Goal: Transaction & Acquisition: Purchase product/service

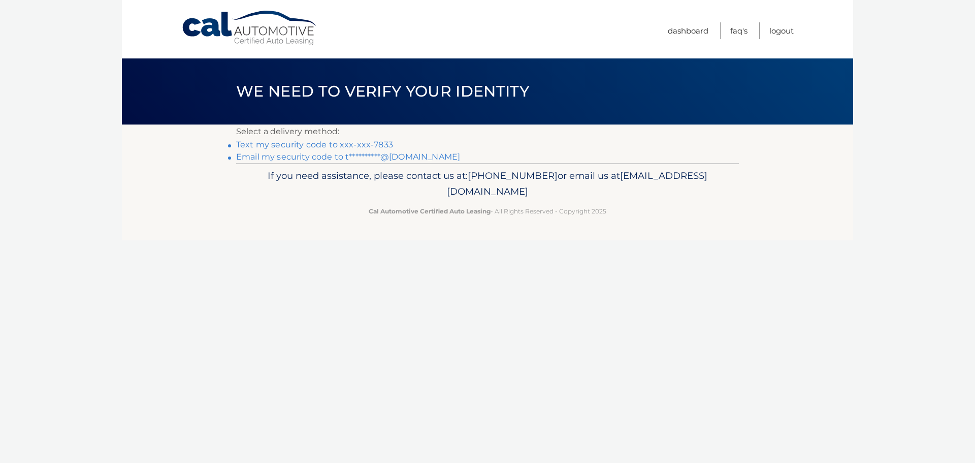
click at [300, 146] on link "Text my security code to xxx-xxx-7833" at bounding box center [314, 145] width 157 height 10
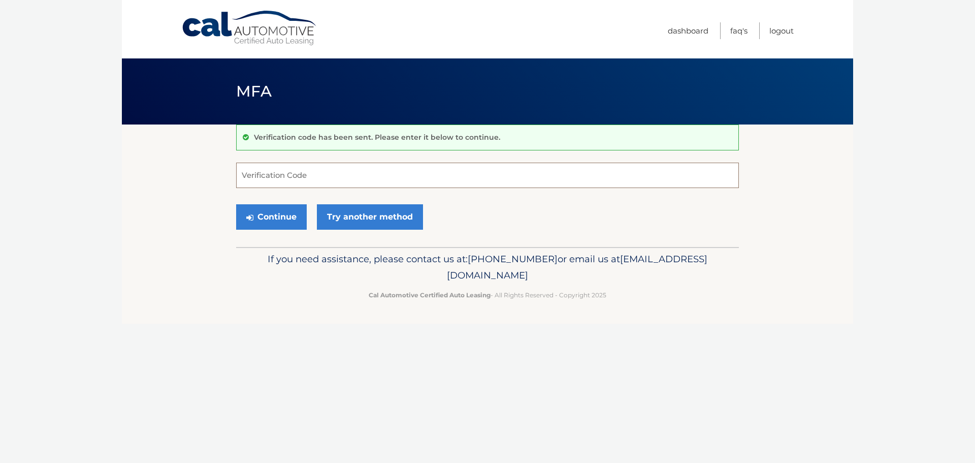
click at [278, 177] on input "Verification Code" at bounding box center [487, 175] width 503 height 25
type input "163345"
click at [263, 215] on button "Continue" at bounding box center [271, 216] width 71 height 25
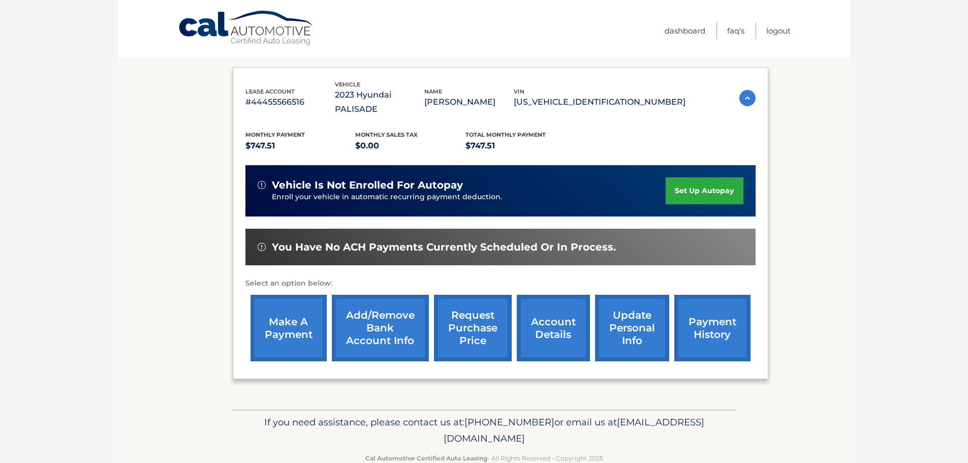
scroll to position [153, 0]
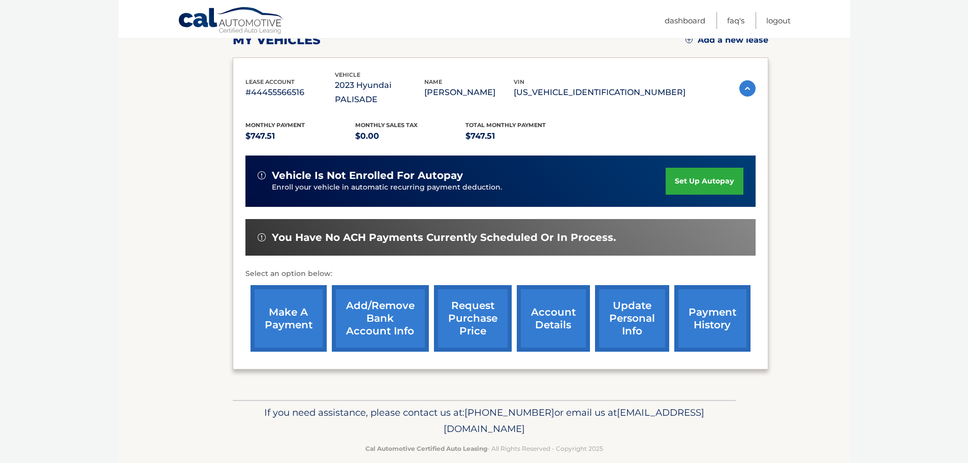
click at [276, 298] on link "make a payment" at bounding box center [288, 318] width 76 height 67
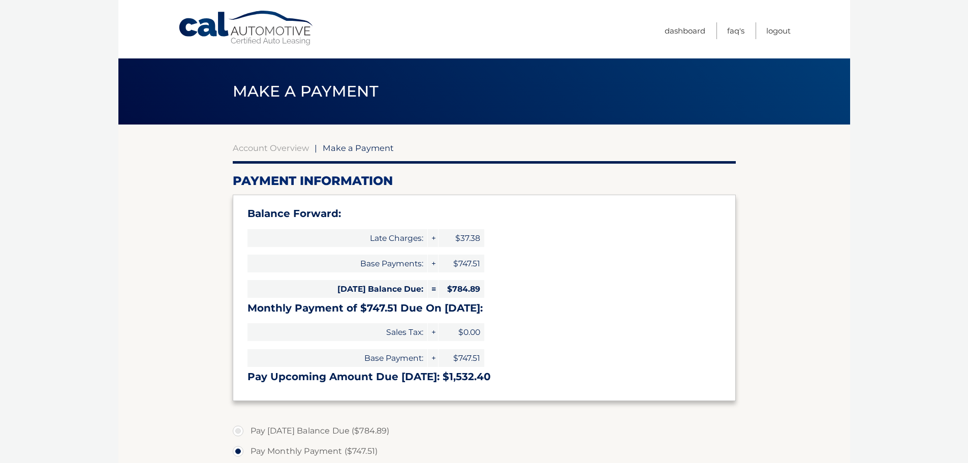
scroll to position [51, 0]
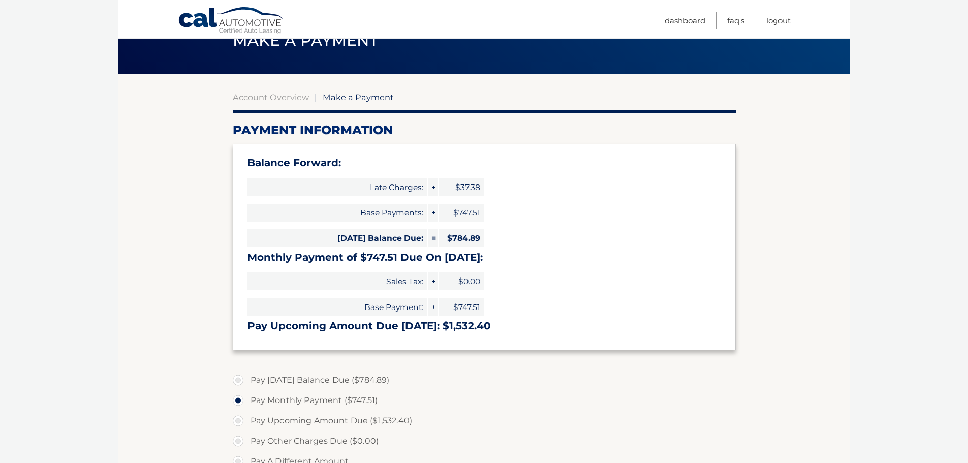
click at [240, 384] on label "Pay Today's Balance Due ($784.89)" at bounding box center [484, 380] width 503 height 20
click at [240, 384] on input "Pay Today's Balance Due ($784.89)" at bounding box center [242, 378] width 10 height 16
radio input "true"
type input "784.89"
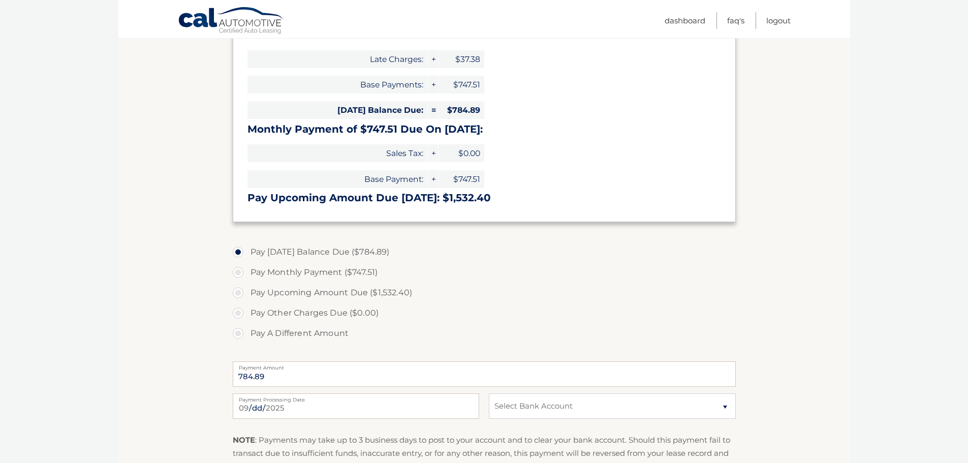
scroll to position [203, 0]
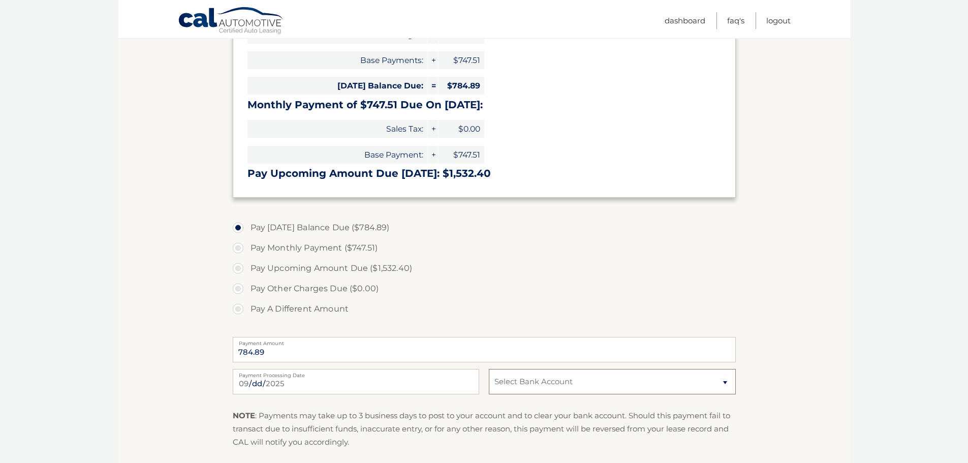
click at [494, 380] on select "Select Bank Account Checking JPMORGAN CHASE BANK, NA *****3850 Checking BANK OF…" at bounding box center [612, 381] width 246 height 25
select select "OTRhZDJjMjMtNmE1Yi00OTY5LWEyMTEtZjVhMTdjMDBhMmU2"
click at [489, 369] on select "Select Bank Account Checking JPMORGAN CHASE BANK, NA *****3850 Checking BANK OF…" at bounding box center [612, 381] width 246 height 25
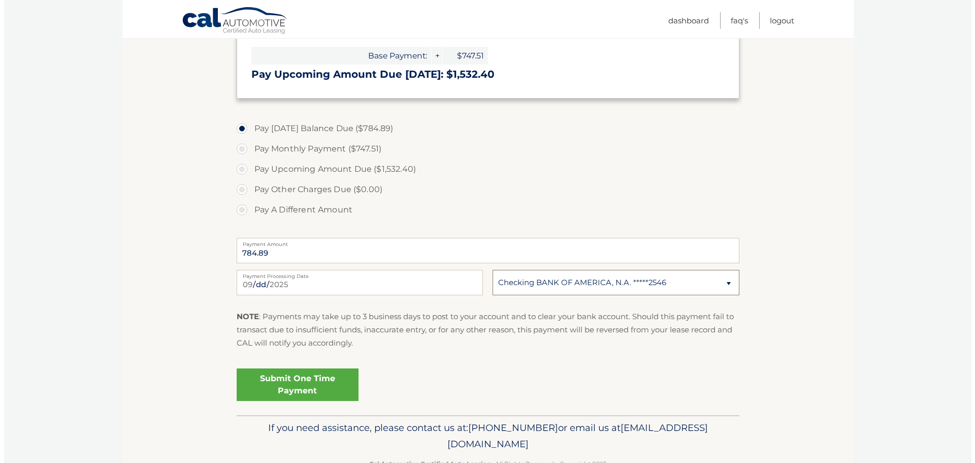
scroll to position [305, 0]
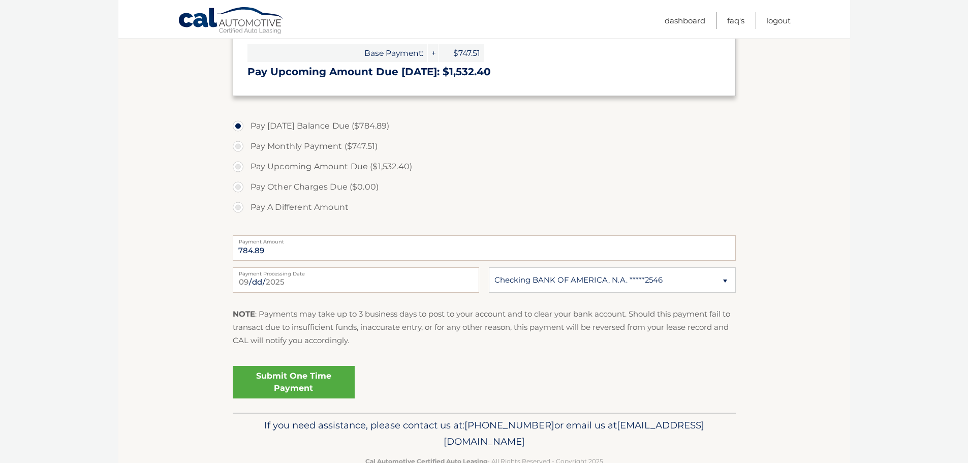
click at [254, 389] on link "Submit One Time Payment" at bounding box center [294, 382] width 122 height 33
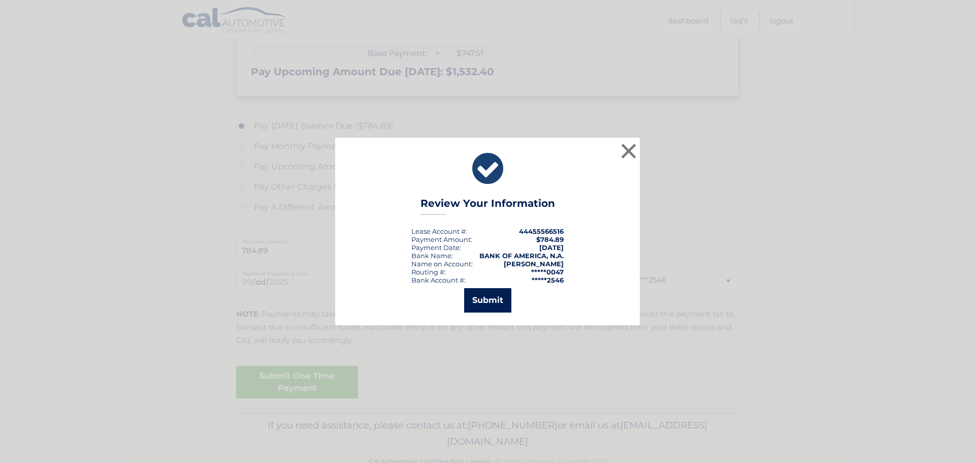
click at [482, 301] on button "Submit" at bounding box center [487, 300] width 47 height 24
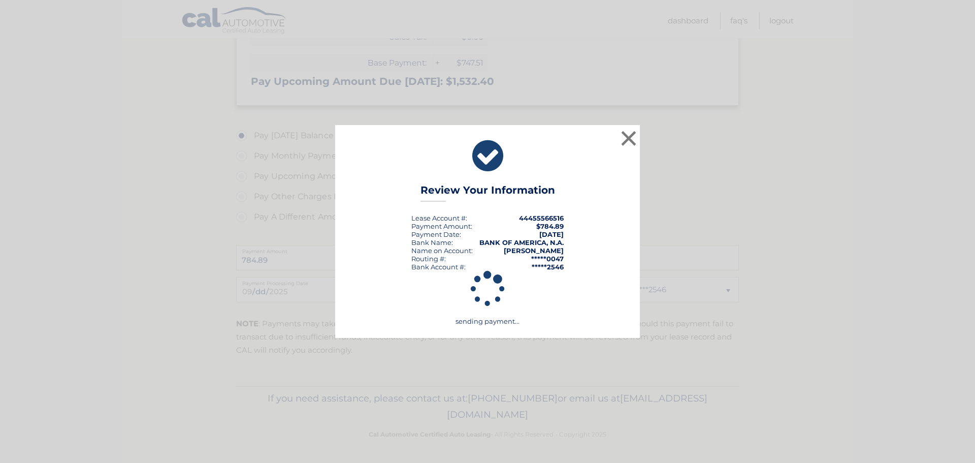
scroll to position [295, 0]
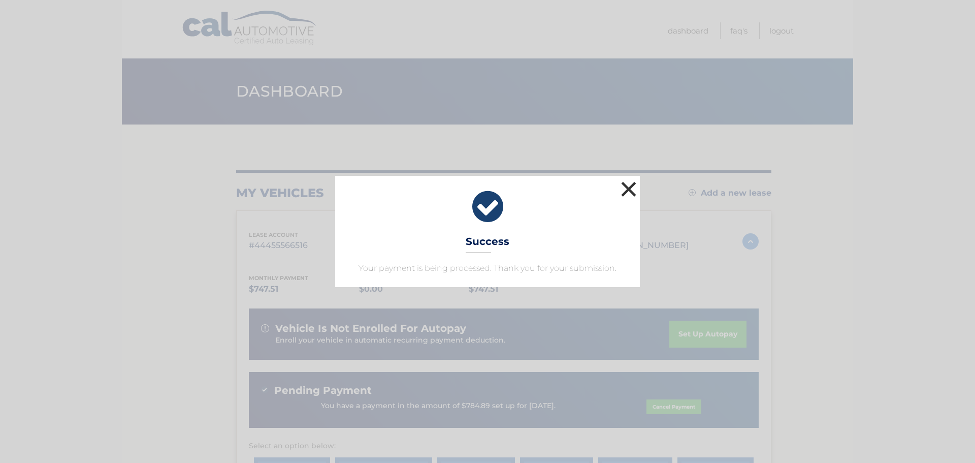
click at [634, 193] on button "×" at bounding box center [629, 189] width 20 height 20
